Goal: Find contact information: Find contact information

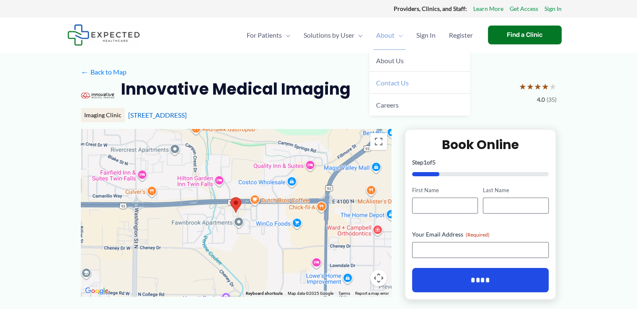
click at [389, 81] on span "Contact Us" at bounding box center [392, 83] width 33 height 8
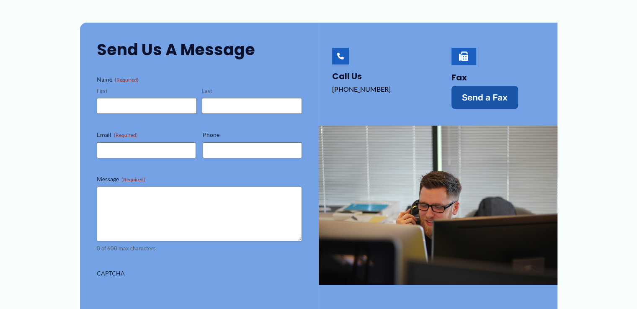
scroll to position [167, 0]
